Goal: Information Seeking & Learning: Check status

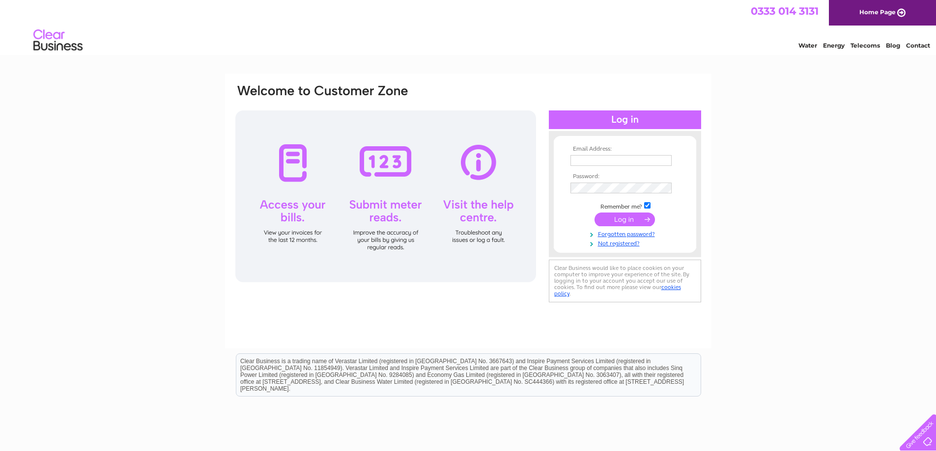
type input "moira@dsnicolson.co.uk"
click at [619, 218] on input "submit" at bounding box center [624, 220] width 60 height 14
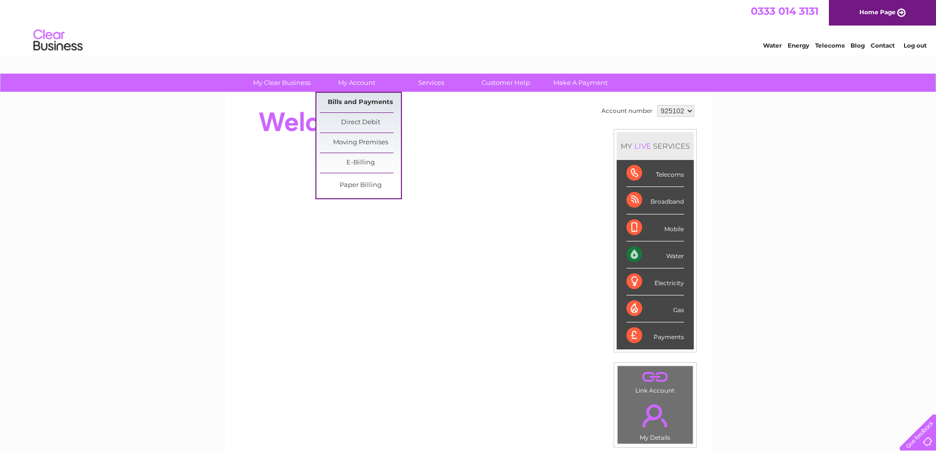
click at [343, 102] on link "Bills and Payments" at bounding box center [360, 103] width 81 height 20
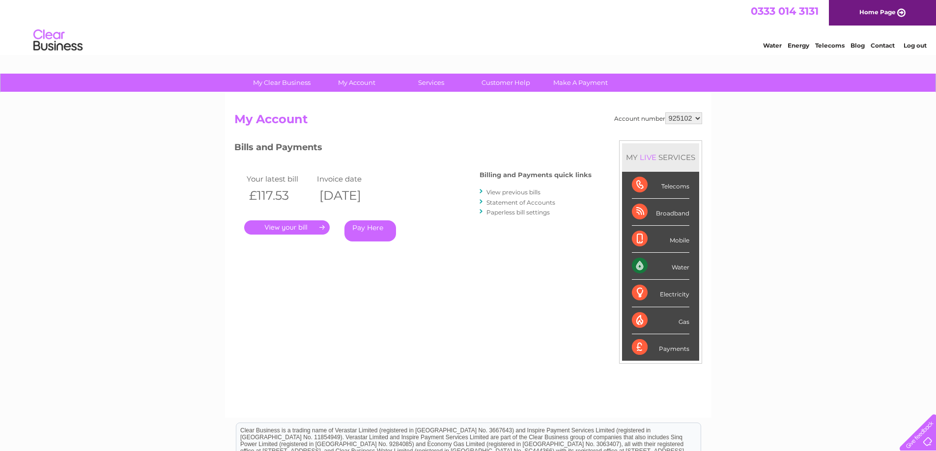
click at [286, 227] on link "." at bounding box center [286, 228] width 85 height 14
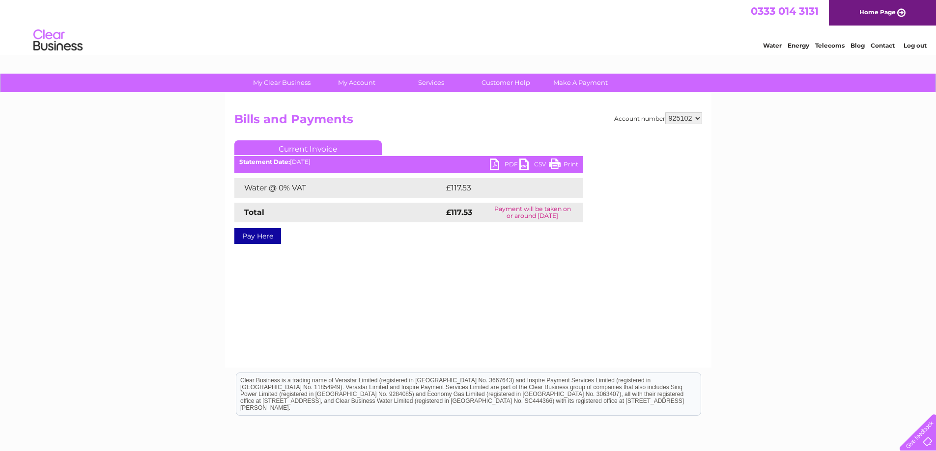
click at [507, 165] on link "PDF" at bounding box center [504, 166] width 29 height 14
click at [700, 118] on select "925102 999192" at bounding box center [683, 118] width 37 height 12
select select "999192"
click at [665, 112] on select "925102 999192" at bounding box center [683, 118] width 37 height 12
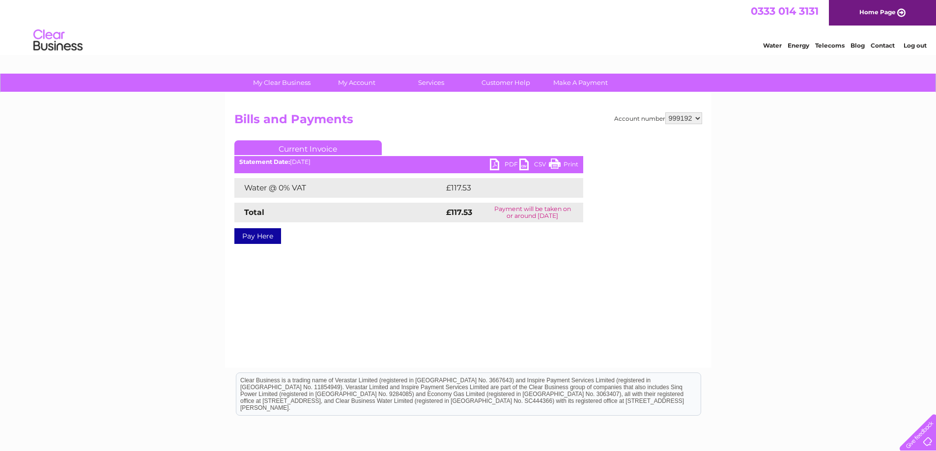
click at [457, 121] on h2 "Bills and Payments" at bounding box center [468, 121] width 468 height 19
click at [752, 157] on div "My Clear Business Login Details My Details My Preferences Link Account My Accou…" at bounding box center [468, 305] width 936 height 462
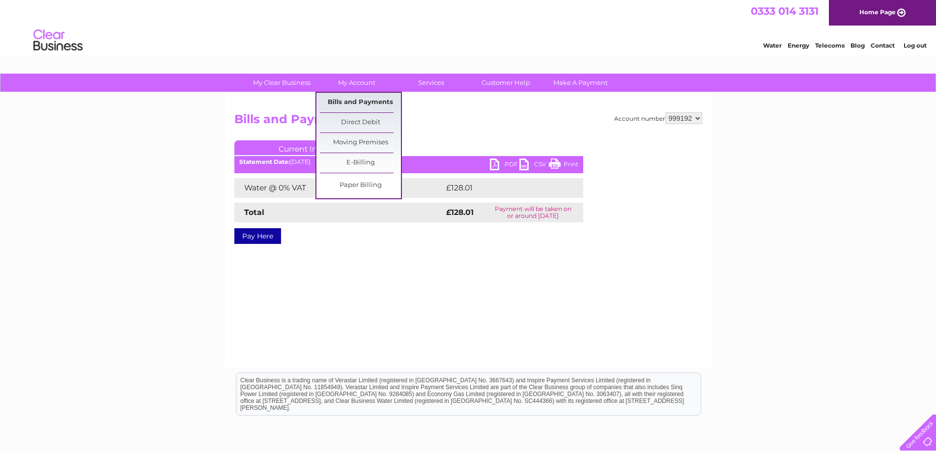
click at [347, 99] on link "Bills and Payments" at bounding box center [360, 103] width 81 height 20
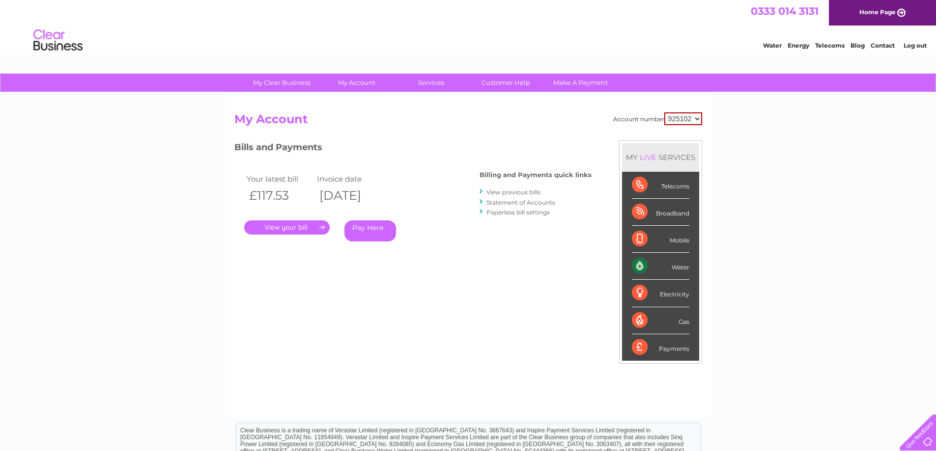
click at [280, 228] on link "." at bounding box center [286, 228] width 85 height 14
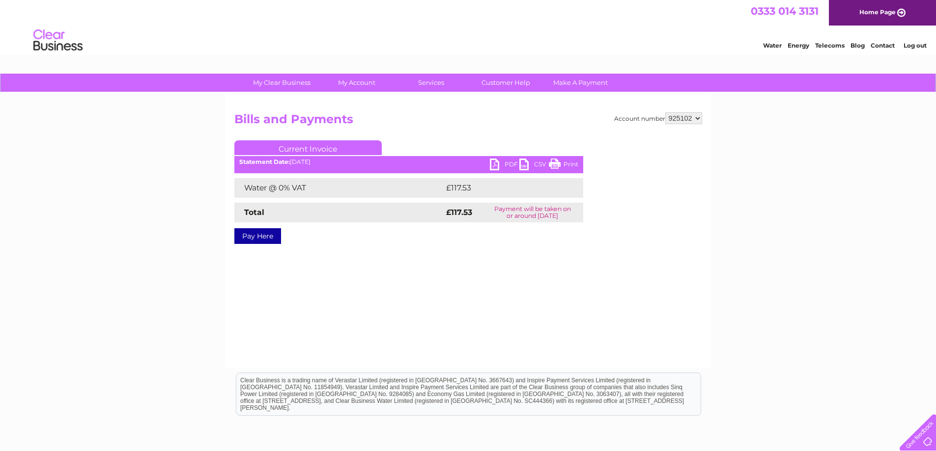
click at [696, 119] on select "925102 999192" at bounding box center [683, 118] width 37 height 12
click at [510, 164] on link "PDF" at bounding box center [504, 166] width 29 height 14
click at [507, 160] on link "PDF" at bounding box center [504, 166] width 29 height 14
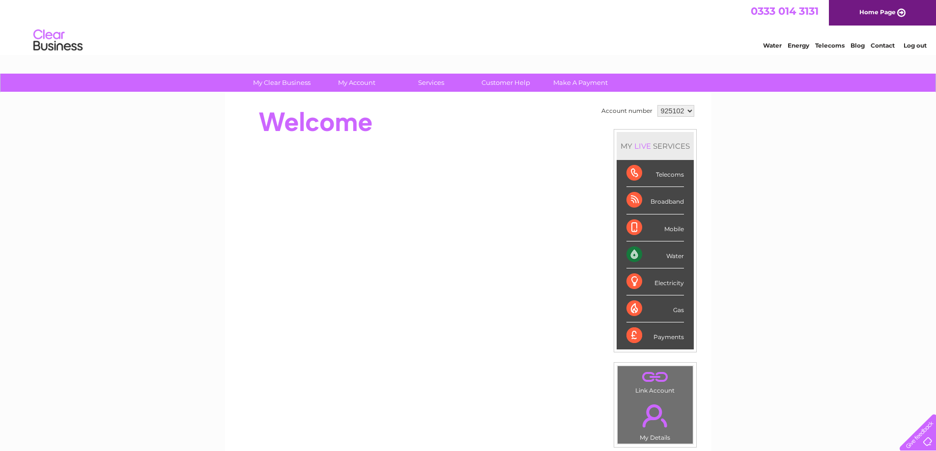
click at [688, 111] on select "925102 999192" at bounding box center [675, 111] width 37 height 12
select select "999192"
click at [657, 105] on select "925102 999192" at bounding box center [675, 111] width 37 height 12
click at [346, 83] on link "My Account" at bounding box center [356, 83] width 81 height 18
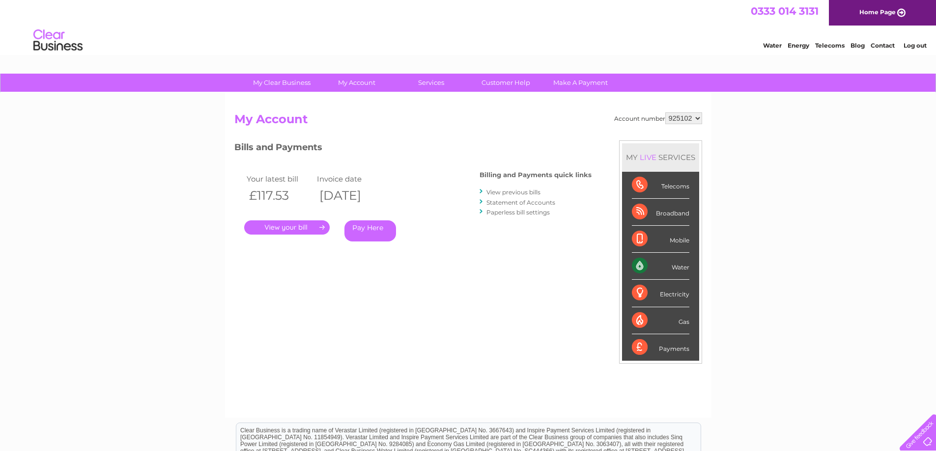
click at [696, 118] on select "925102 999192" at bounding box center [683, 118] width 37 height 12
select select "999192"
click at [665, 112] on select "925102 999192" at bounding box center [683, 118] width 37 height 12
click at [294, 225] on link "." at bounding box center [286, 228] width 85 height 14
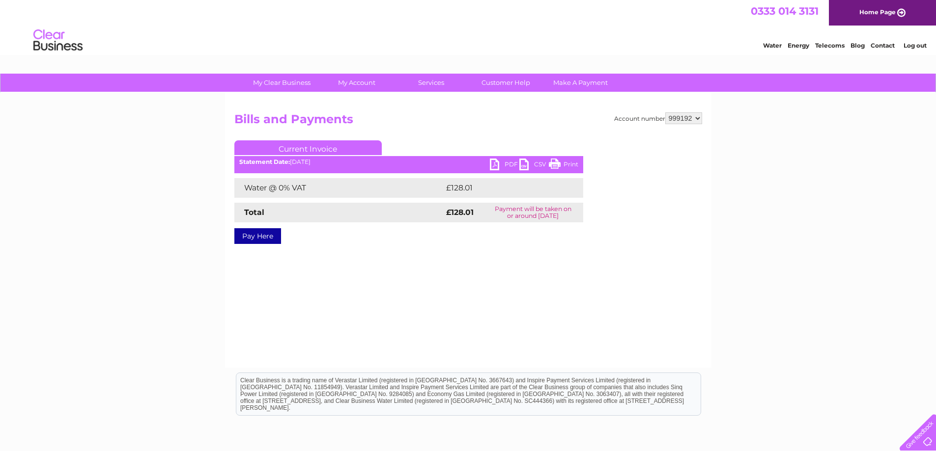
click at [507, 166] on link "PDF" at bounding box center [504, 166] width 29 height 14
click at [922, 45] on link "Log out" at bounding box center [914, 45] width 23 height 7
